Goal: Task Accomplishment & Management: Manage account settings

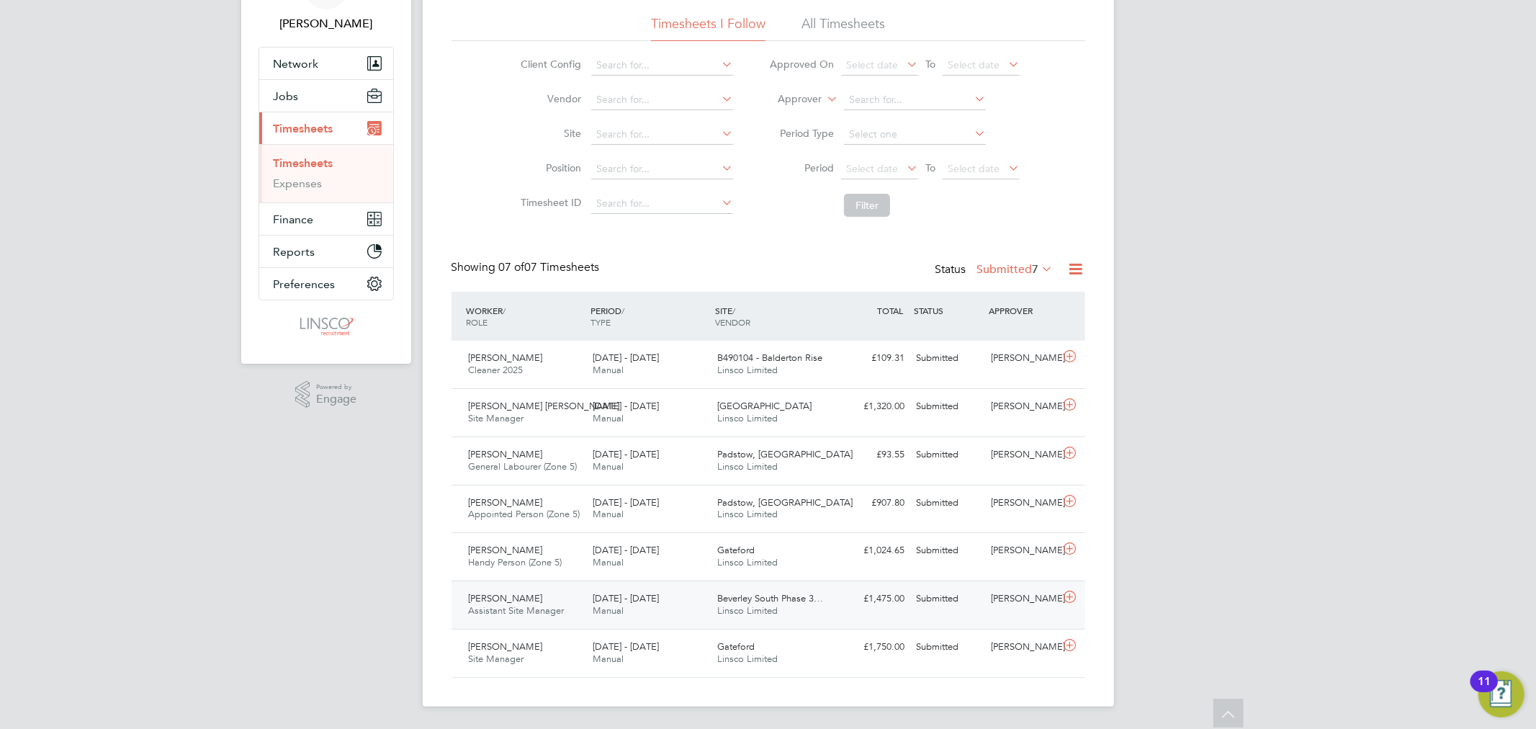
click at [798, 600] on span "Beverley South Phase 3…" at bounding box center [770, 598] width 106 height 12
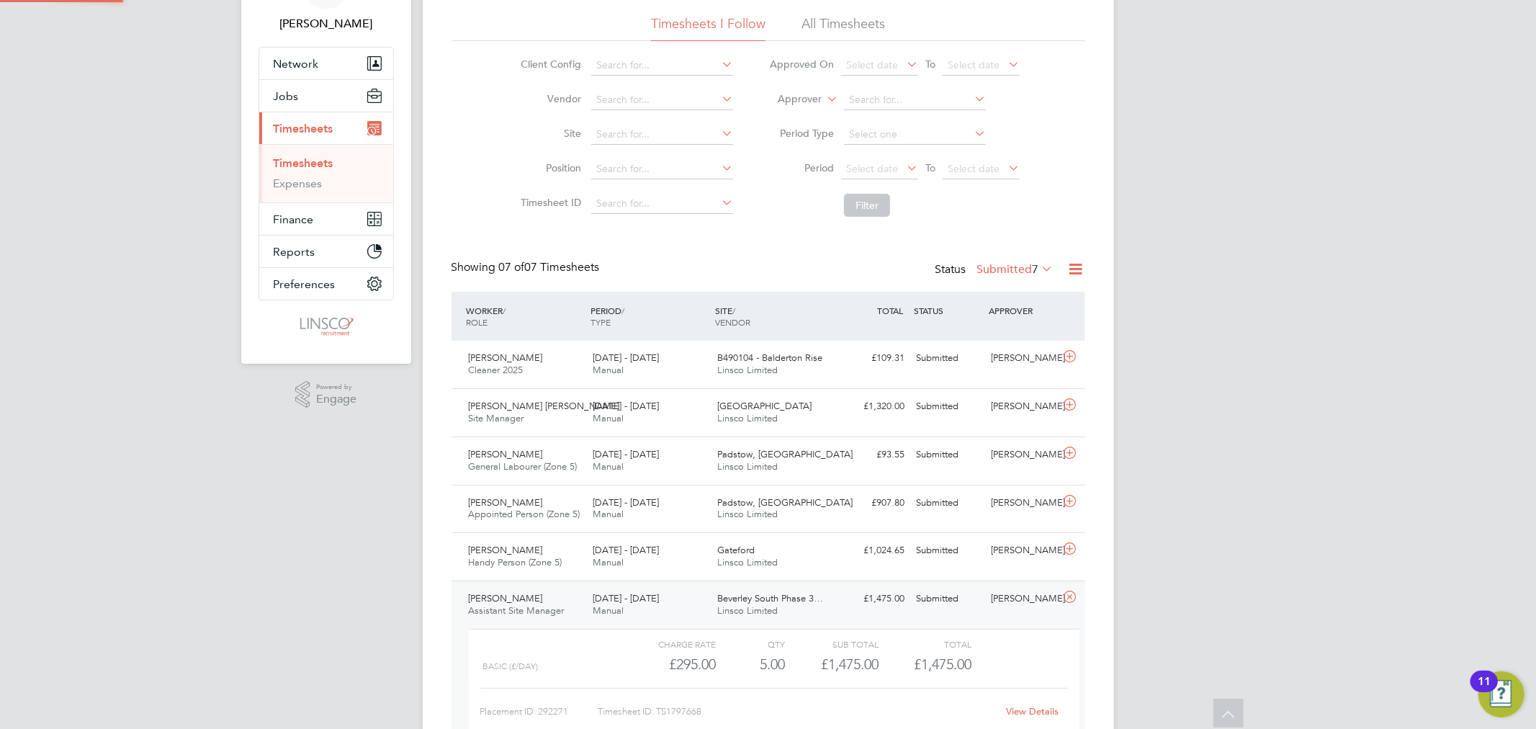
scroll to position [7, 8]
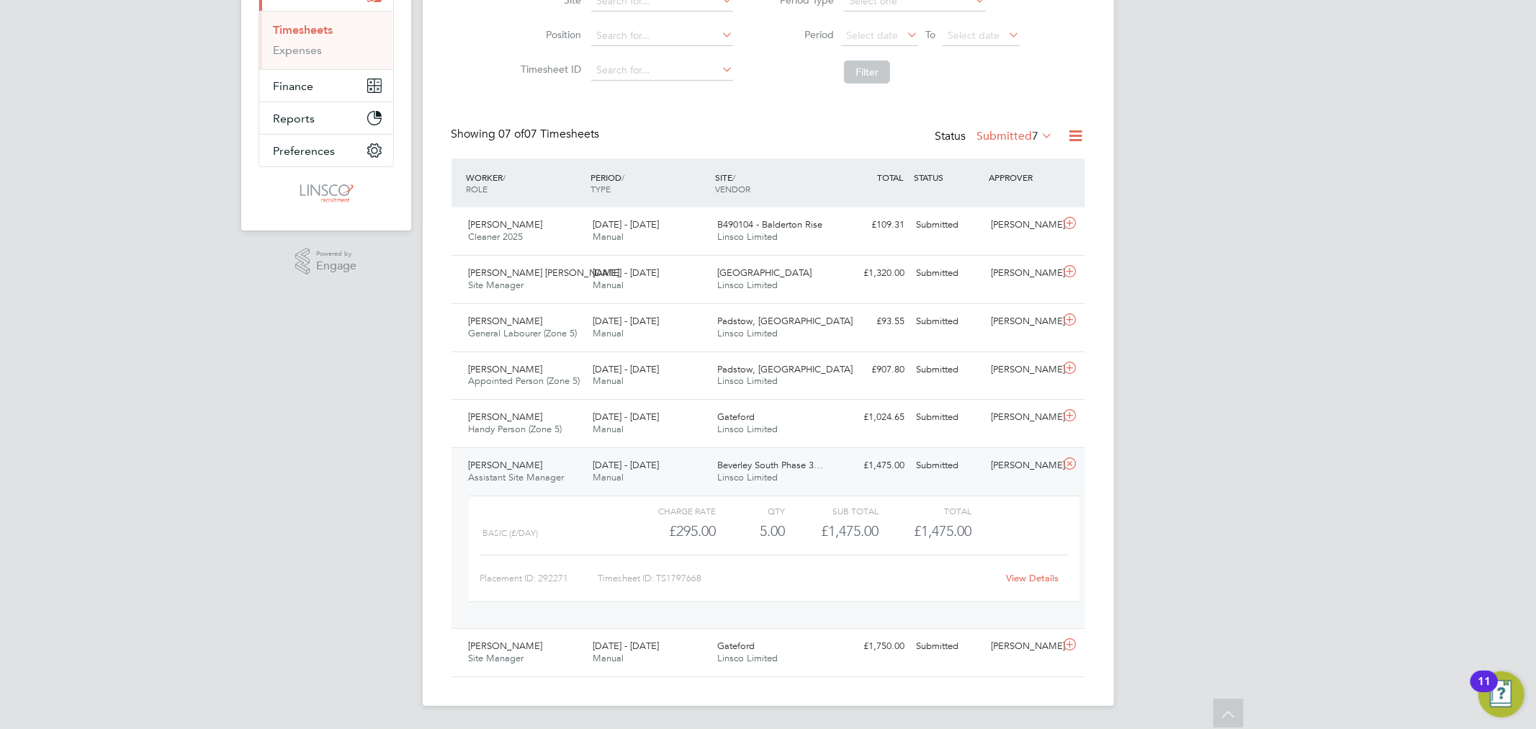
click at [1046, 581] on link "View Details" at bounding box center [1032, 578] width 53 height 12
